Goal: Task Accomplishment & Management: Manage account settings

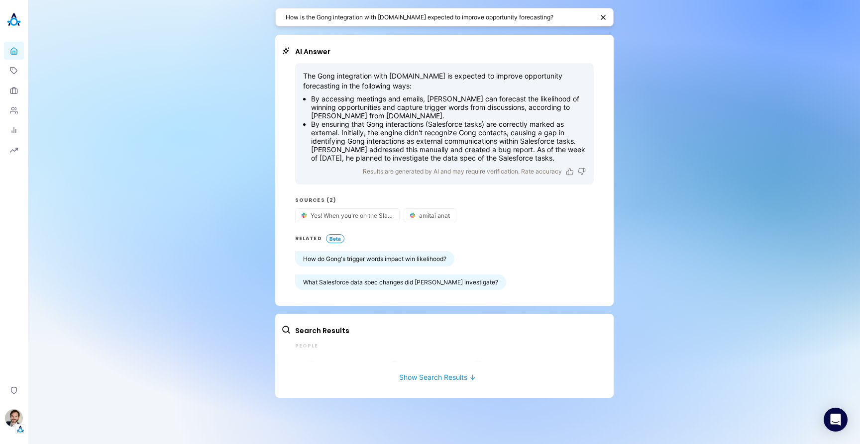
click at [111, 287] on div "How is the Gong integration with [DOMAIN_NAME] expected to improve opportunity …" at bounding box center [444, 222] width 832 height 444
click at [12, 412] on img "button" at bounding box center [14, 419] width 18 height 18
click at [88, 369] on link "Backoffice" at bounding box center [69, 370] width 74 height 15
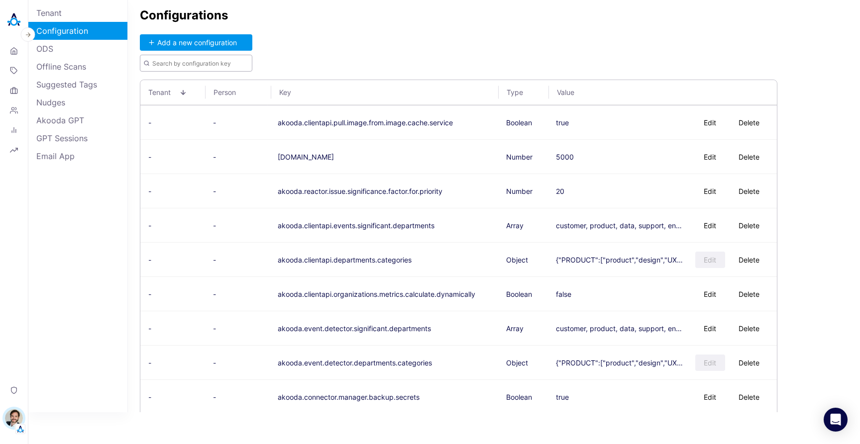
click at [195, 63] on input "text" at bounding box center [196, 63] width 112 height 17
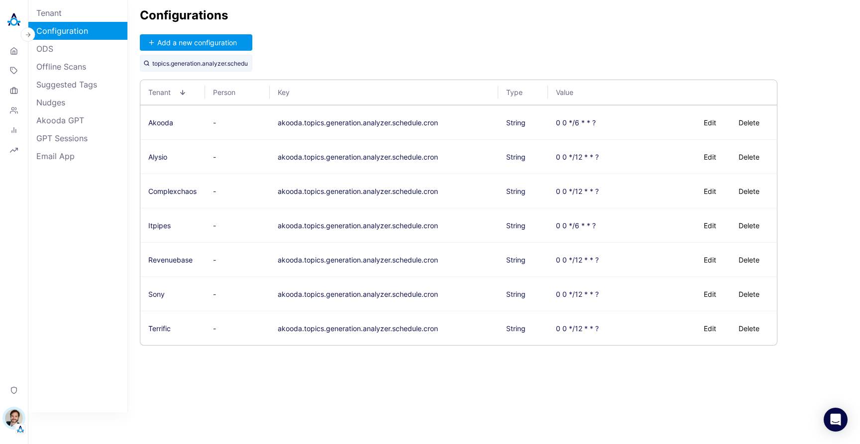
click at [523, 36] on div "Configurations Add a new configuration topics.generation.analyzer.schedule.cron…" at bounding box center [494, 206] width 732 height 413
click at [523, 44] on div "Configurations Add a new configuration topics.generation.analyzer.schedule.cron…" at bounding box center [494, 206] width 732 height 413
drag, startPoint x: 436, startPoint y: 121, endPoint x: 278, endPoint y: 122, distance: 158.7
click at [278, 122] on td "akooda.topics.generation.analyzer.schedule.cron" at bounding box center [384, 122] width 228 height 34
copy button "akooda.topics.generation.analyzer.schedule.cron"
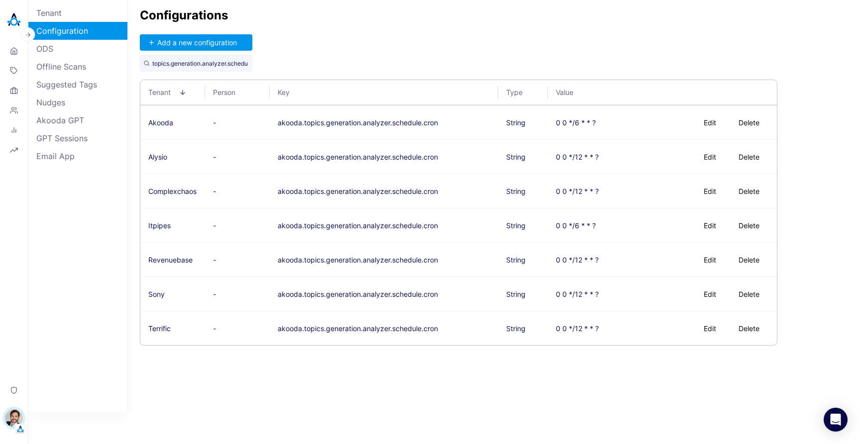
click at [356, 374] on div "Configurations Add a new configuration topics.generation.analyzer.schedule.cron…" at bounding box center [494, 206] width 732 height 413
click at [521, 40] on div "Configurations Add a new configuration topics.generation.analyzer.schedule.cron…" at bounding box center [494, 206] width 732 height 413
click at [332, 364] on div "Configurations Add a new configuration topics.generation.analyzer.schedule.cron…" at bounding box center [494, 206] width 732 height 413
click at [331, 366] on div "Configurations Add a new configuration topics.generation.analyzer.schedule.cron…" at bounding box center [494, 206] width 732 height 413
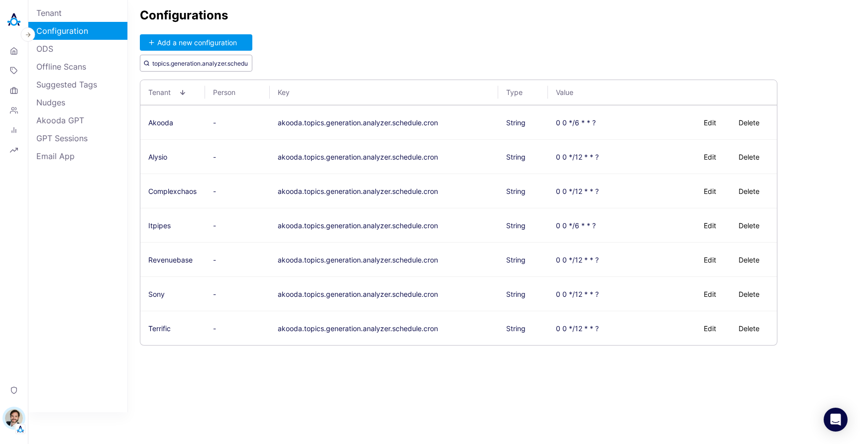
scroll to position [0, 27]
drag, startPoint x: 252, startPoint y: 63, endPoint x: 352, endPoint y: 74, distance: 100.1
click at [351, 74] on div "Configurations Add a new configuration topics.generation.analyzer.schedule.cron…" at bounding box center [494, 206] width 732 height 413
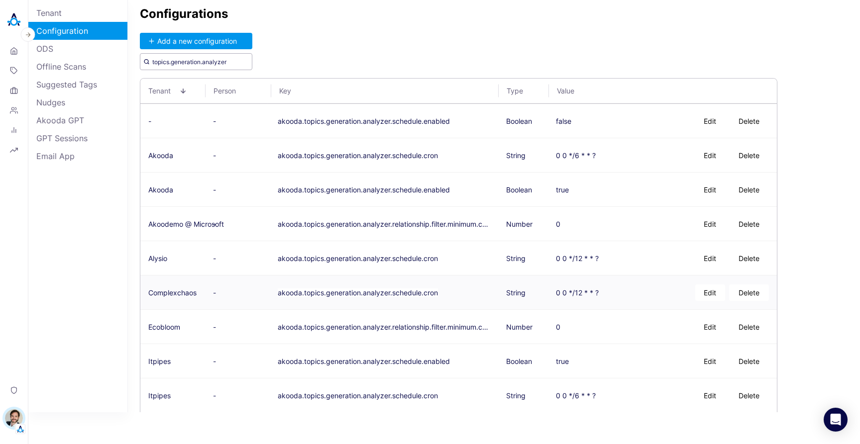
scroll to position [0, 0]
type input "topics.generation.analyzer"
click at [503, 36] on div "Configurations Add a new configuration topics.generation.analyzer Tenant Person…" at bounding box center [494, 206] width 732 height 413
click at [500, 39] on div "Configurations Add a new configuration topics.generation.analyzer Tenant Person…" at bounding box center [494, 206] width 732 height 413
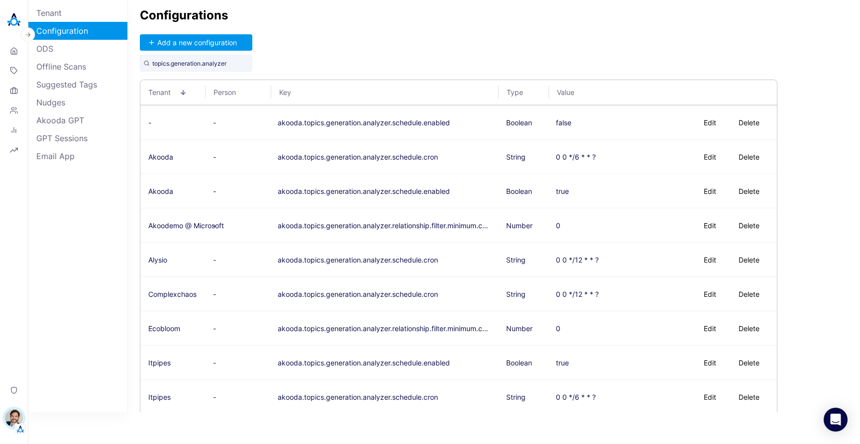
click at [499, 42] on div "Configurations Add a new configuration topics.generation.analyzer Tenant Person…" at bounding box center [494, 206] width 732 height 413
click at [496, 42] on div "Configurations Add a new configuration topics.generation.analyzer Tenant Person…" at bounding box center [494, 206] width 732 height 413
click at [523, 48] on div "Configurations Add a new configuration topics.generation.analyzer Tenant Person…" at bounding box center [494, 206] width 732 height 413
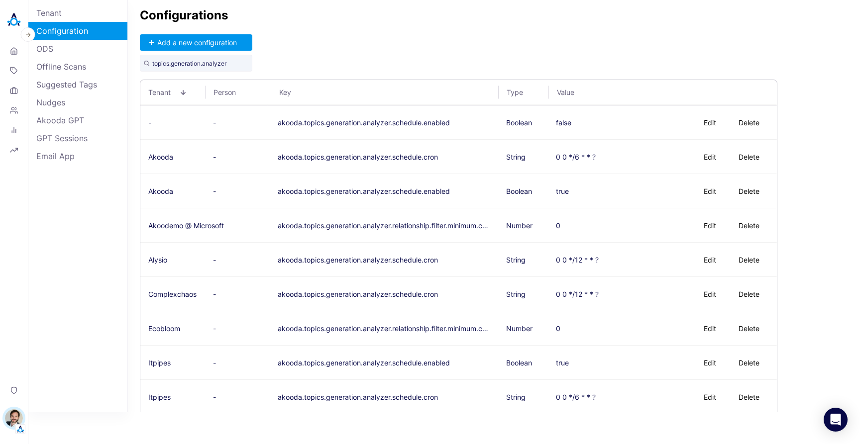
click at [504, 25] on div "Configurations Add a new configuration topics.generation.analyzer Tenant Person…" at bounding box center [494, 206] width 732 height 413
